Goal: Task Accomplishment & Management: Manage account settings

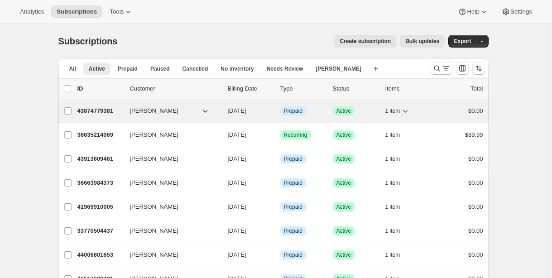
click at [105, 113] on p "43874779381" at bounding box center [99, 110] width 45 height 9
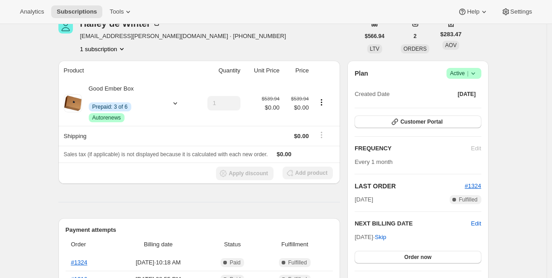
scroll to position [51, 0]
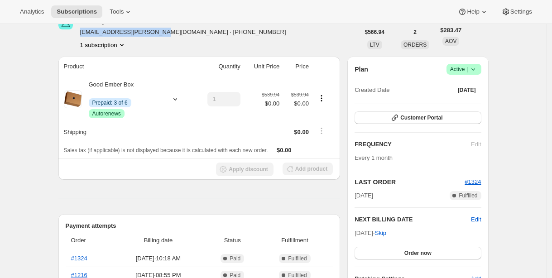
drag, startPoint x: 82, startPoint y: 32, endPoint x: 159, endPoint y: 33, distance: 76.1
click at [157, 33] on span "[EMAIL_ADDRESS][PERSON_NAME][DOMAIN_NAME] · [PHONE_NUMBER]" at bounding box center [183, 32] width 206 height 9
copy span "[EMAIL_ADDRESS][PERSON_NAME][DOMAIN_NAME]"
